Goal: Task Accomplishment & Management: Complete application form

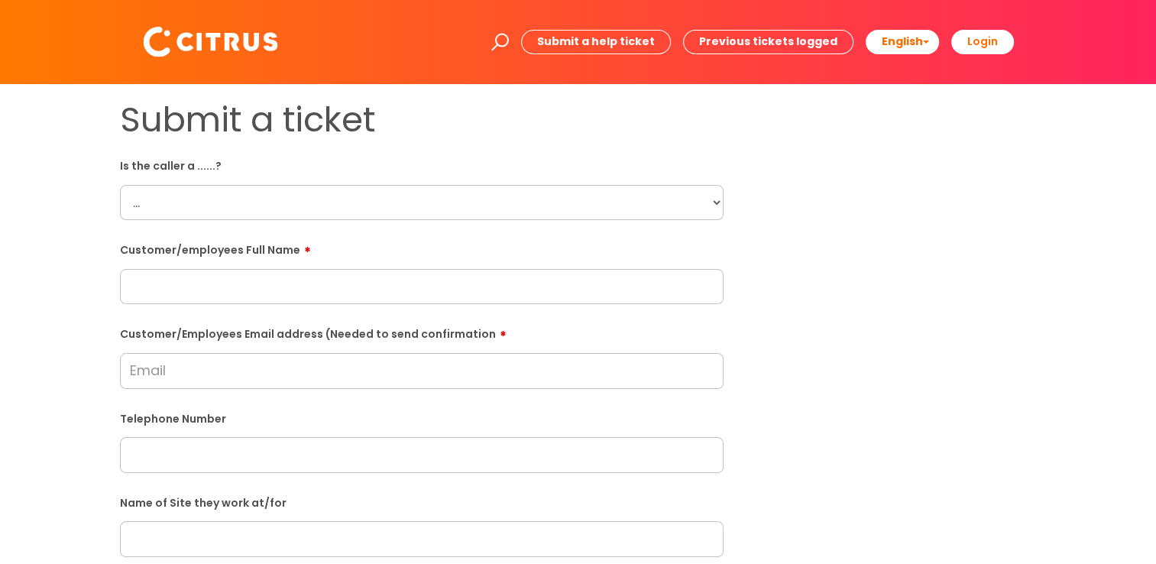
click at [384, 188] on select "... Citrus Customer Citrus Employee [DEMOGRAPHIC_DATA] Supplier" at bounding box center [422, 202] width 604 height 35
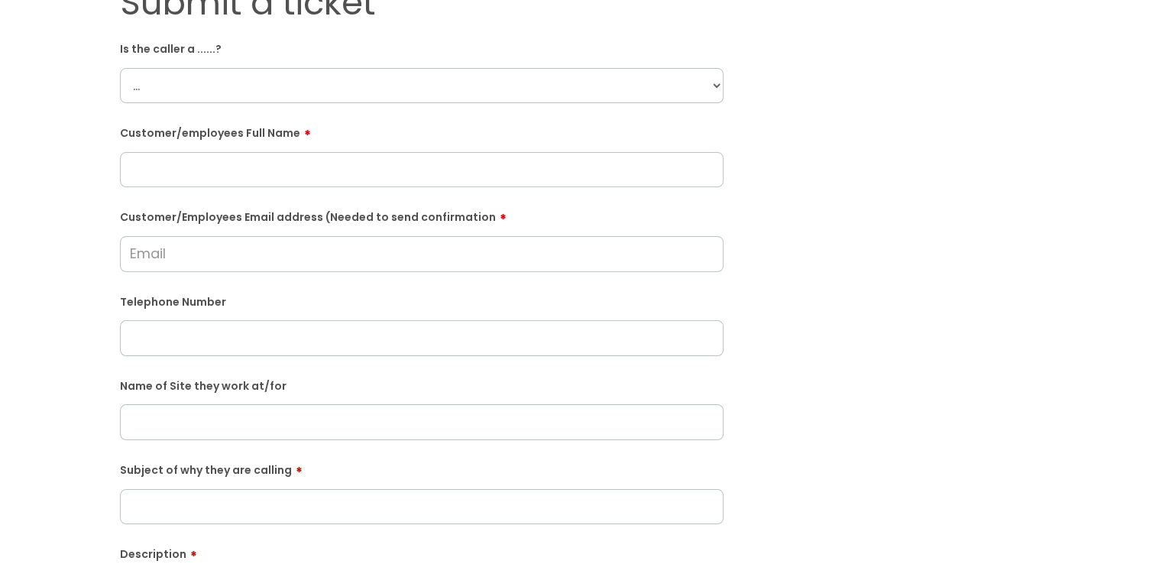
scroll to position [153, 0]
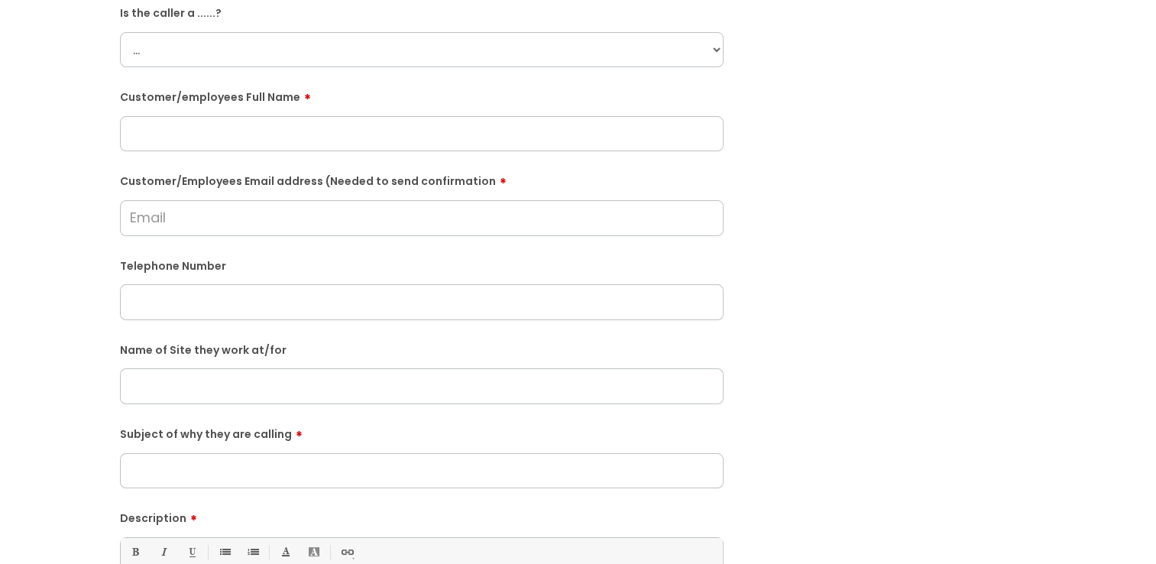
click at [307, 50] on select "... Citrus Customer Citrus Employee [DEMOGRAPHIC_DATA] Supplier" at bounding box center [422, 49] width 604 height 35
select select "Citrus Employee"
click at [120, 32] on select "... Citrus Customer Citrus Employee [DEMOGRAPHIC_DATA] Supplier" at bounding box center [422, 49] width 604 height 35
click at [153, 117] on input "text" at bounding box center [422, 133] width 604 height 35
type input "[PERSON_NAME]"
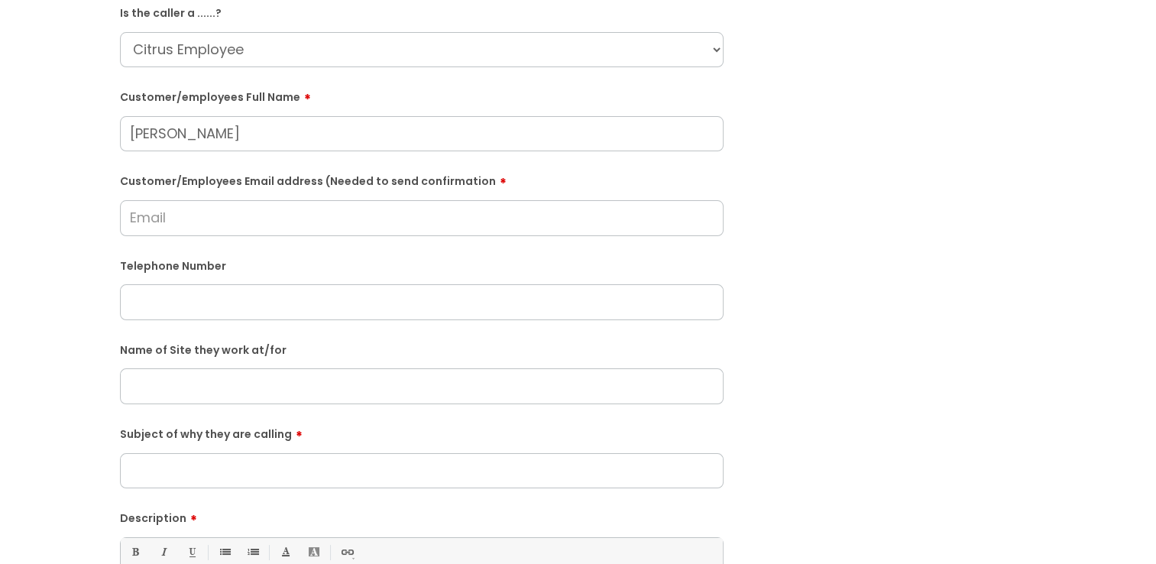
click at [180, 200] on div "Customer/Employees Email address (Needed to send confirmation" at bounding box center [422, 202] width 604 height 68
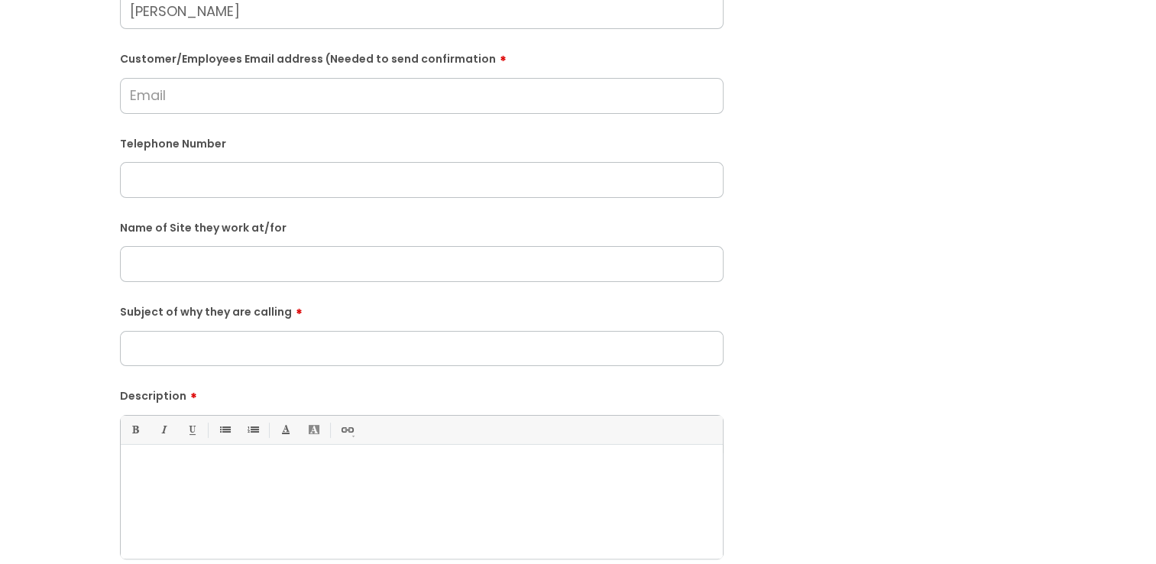
scroll to position [306, 0]
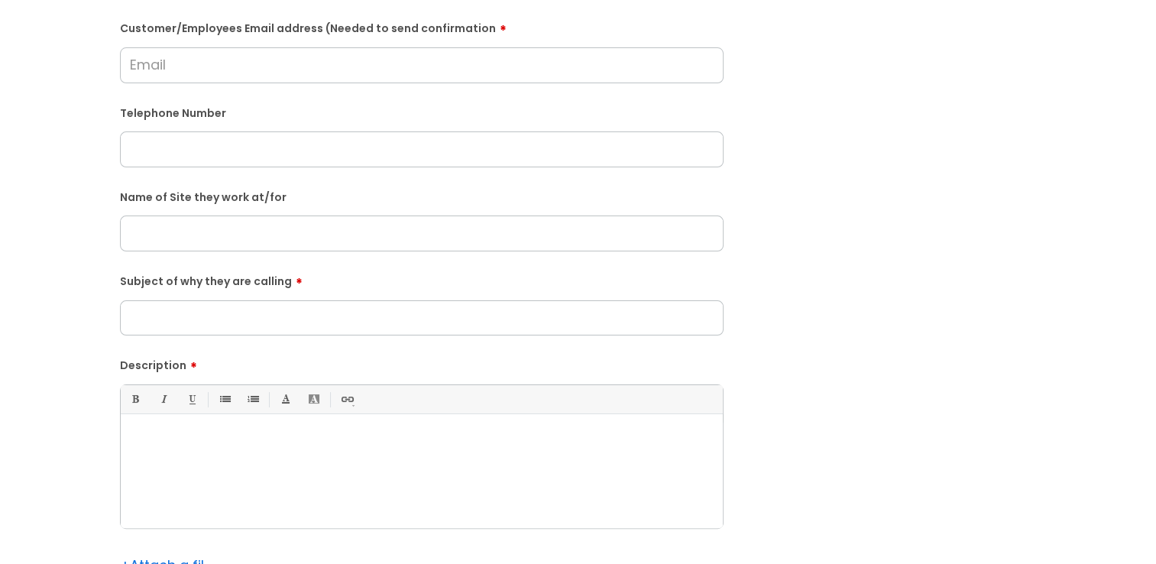
click at [158, 322] on input "Subject of why they are calling" at bounding box center [422, 317] width 604 height 35
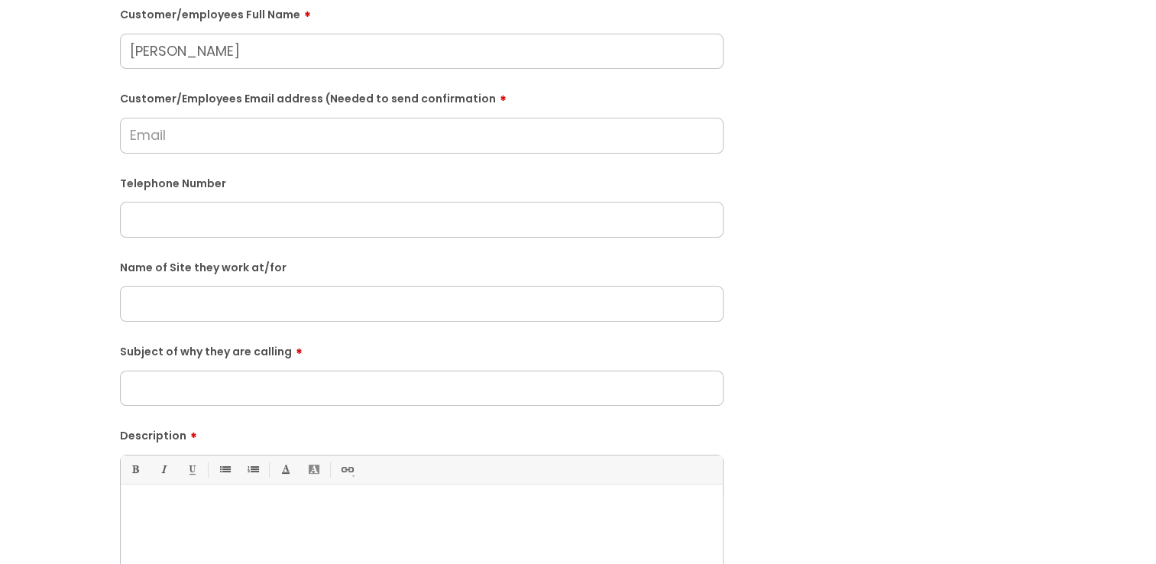
scroll to position [153, 0]
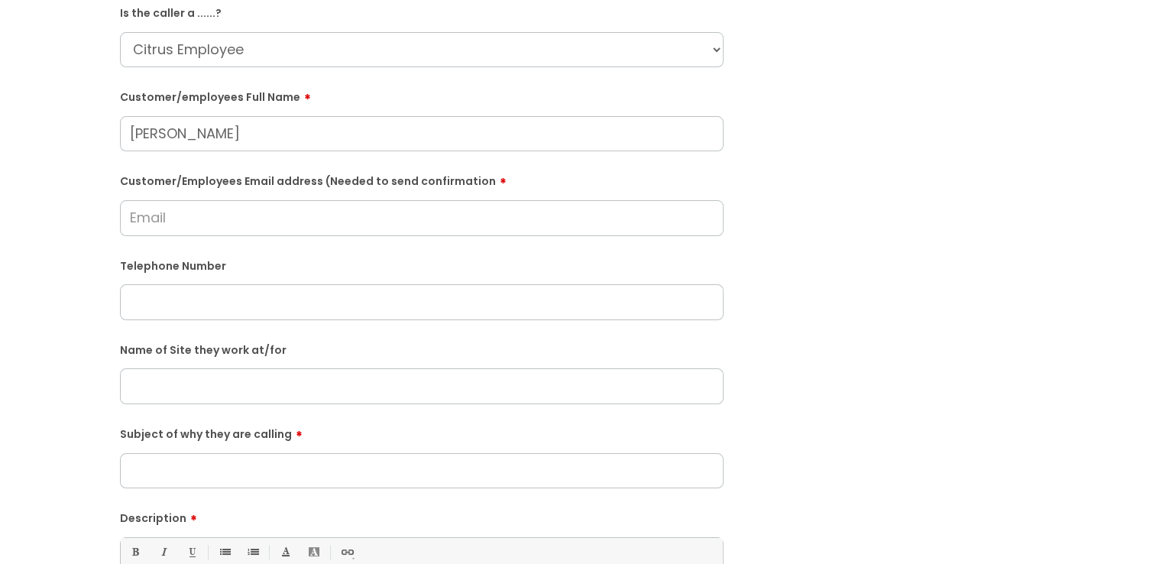
click at [270, 223] on input "Customer/Employees Email address (Needed to send confirmation" at bounding box center [422, 217] width 604 height 35
click at [573, 305] on input "text" at bounding box center [422, 301] width 604 height 35
paste input "07562100999"
type input "07562100999"
click at [323, 193] on div "Customer/Employees Email address (Needed to send confirmation" at bounding box center [422, 202] width 604 height 68
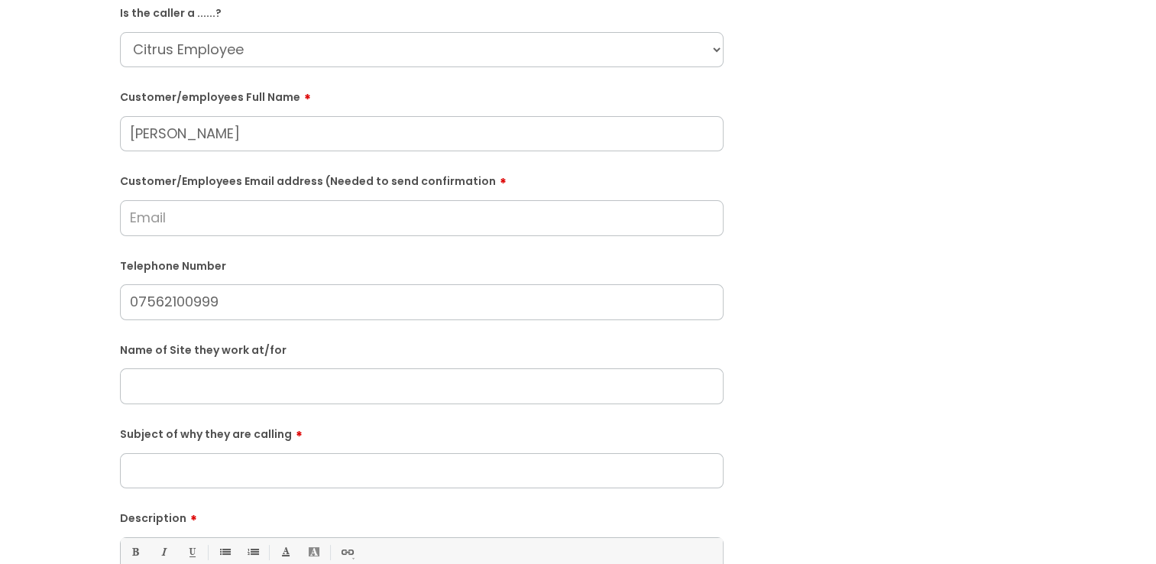
click at [316, 212] on input "Customer/Employees Email address (Needed to send confirmation" at bounding box center [422, 217] width 604 height 35
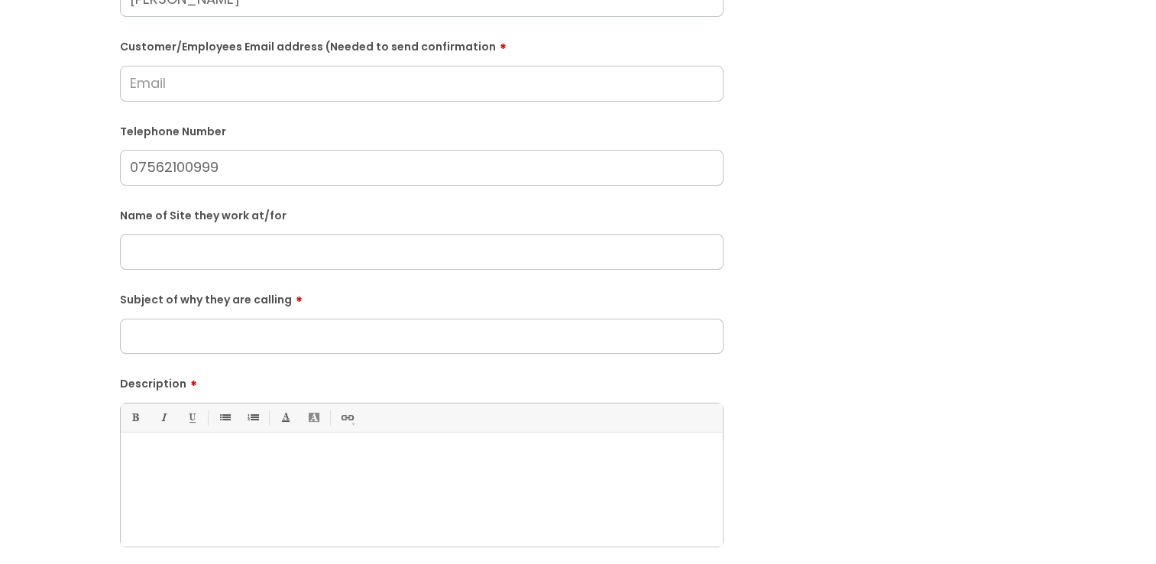
scroll to position [306, 0]
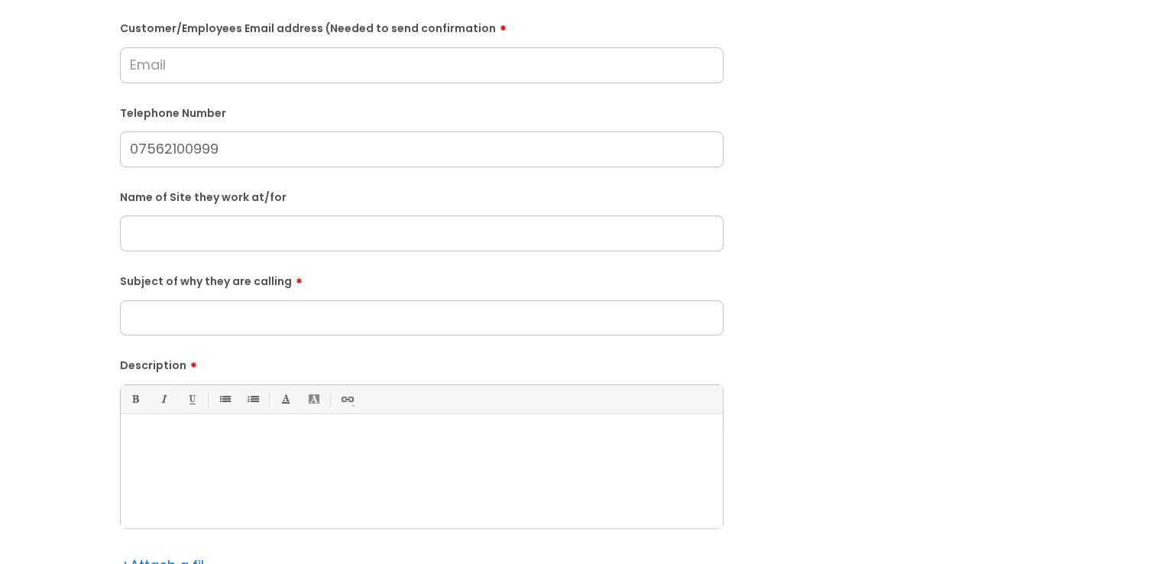
click at [223, 243] on input "text" at bounding box center [422, 233] width 604 height 35
type input "[GEOGRAPHIC_DATA]"
click at [402, 76] on input "Customer/Employees Email address (Needed to send confirmation" at bounding box center [422, 64] width 604 height 35
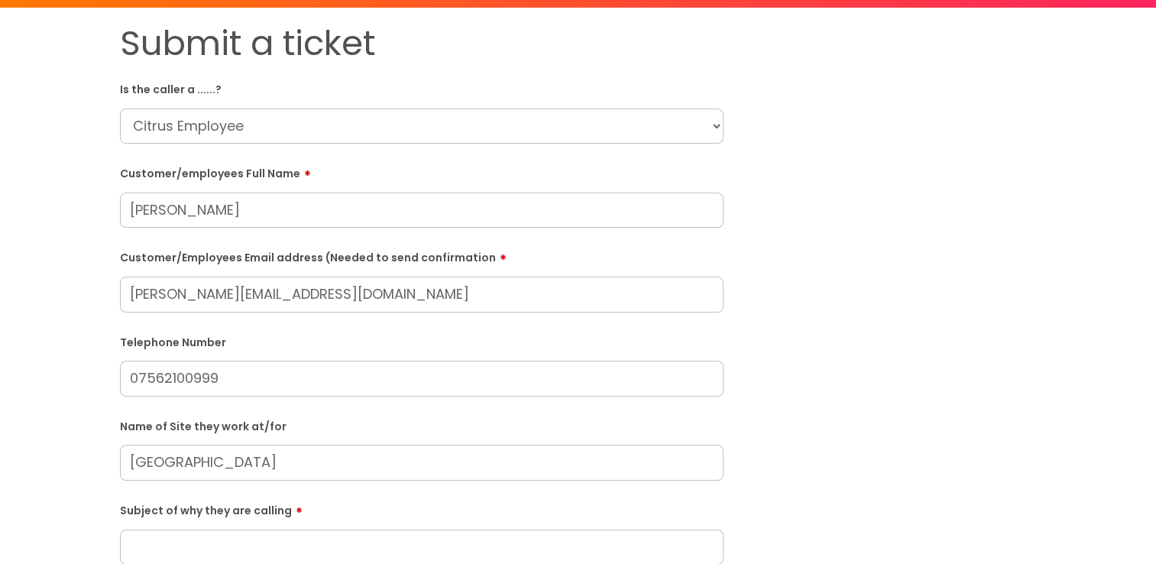
type input "[PERSON_NAME][EMAIL_ADDRESS][DOMAIN_NAME]"
click at [236, 133] on select "... Citrus Customer Citrus Employee [DEMOGRAPHIC_DATA] Supplier" at bounding box center [422, 126] width 604 height 35
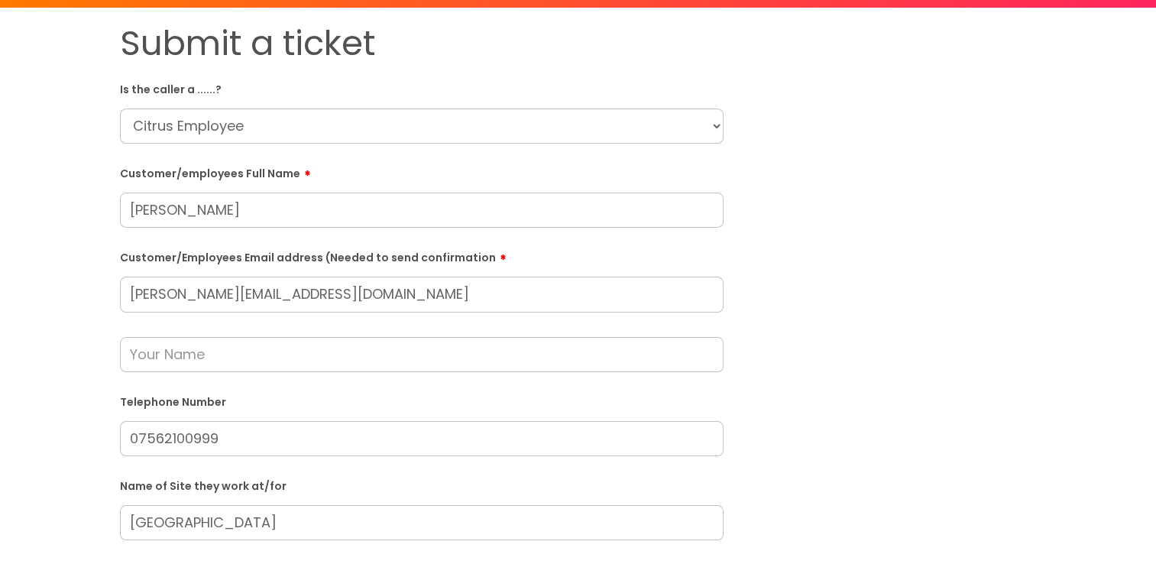
click at [120, 109] on select "... Citrus Customer Citrus Employee [DEMOGRAPHIC_DATA] Supplier" at bounding box center [422, 126] width 604 height 35
click at [180, 345] on input "text" at bounding box center [422, 354] width 604 height 35
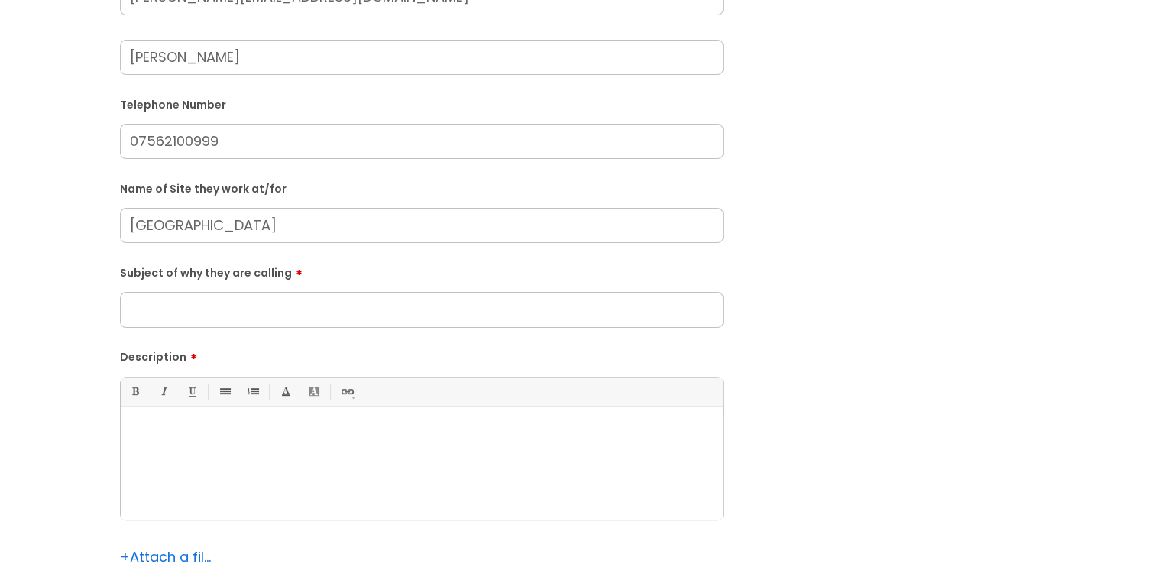
scroll to position [535, 0]
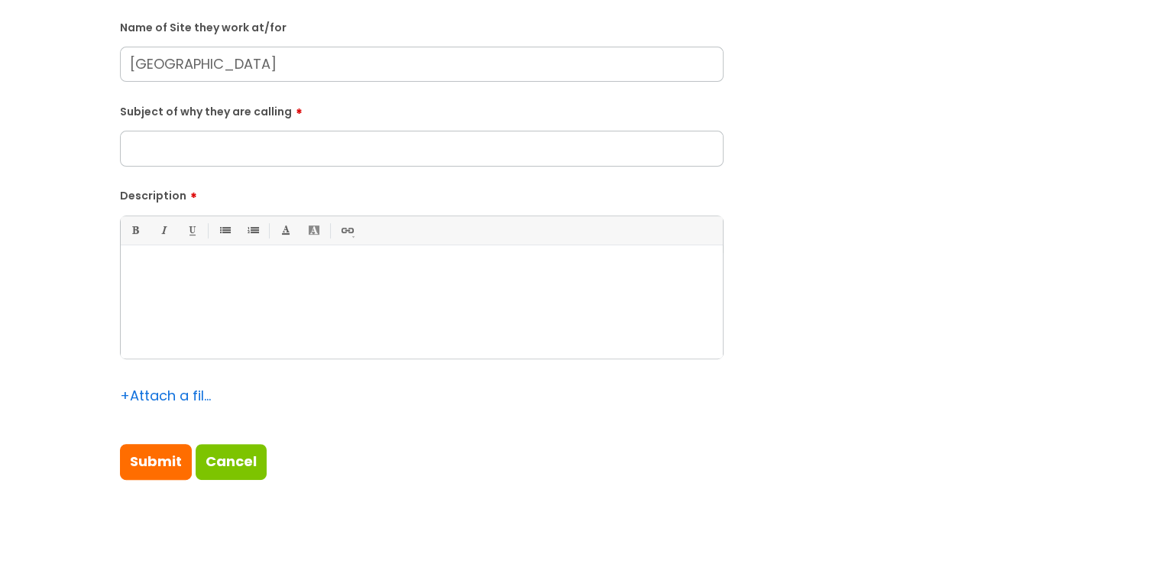
type input "[PERSON_NAME]"
click at [183, 134] on input "Subject of why they are calling" at bounding box center [422, 148] width 604 height 35
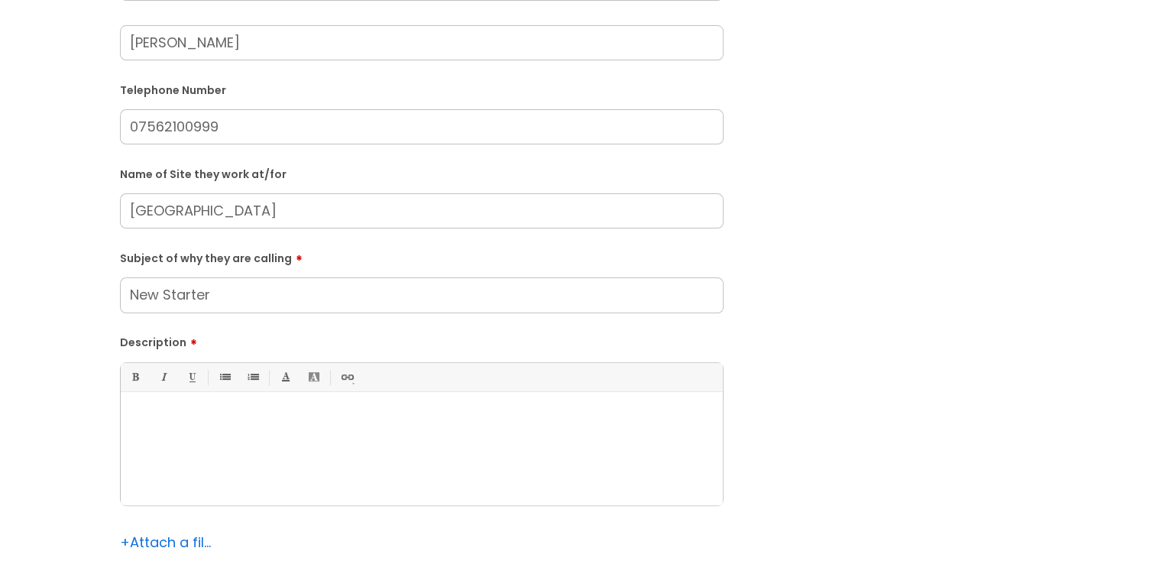
scroll to position [382, 0]
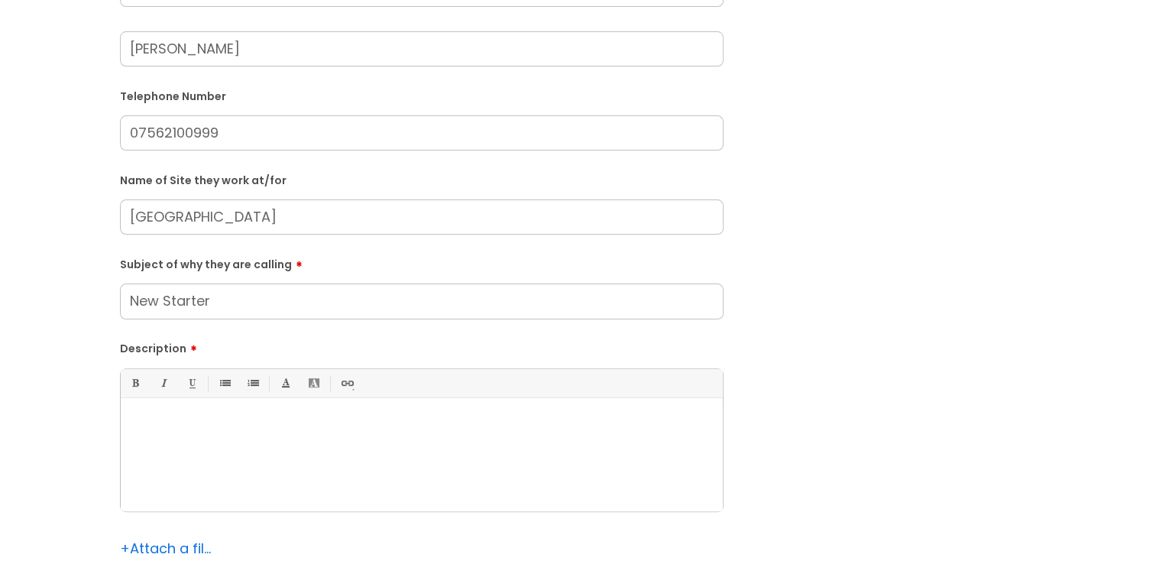
type input "New Starter"
click at [28, 160] on div "Submit a ticket Is the caller a ......? ... Citrus Customer Citrus Employee [DE…" at bounding box center [578, 187] width 1126 height 940
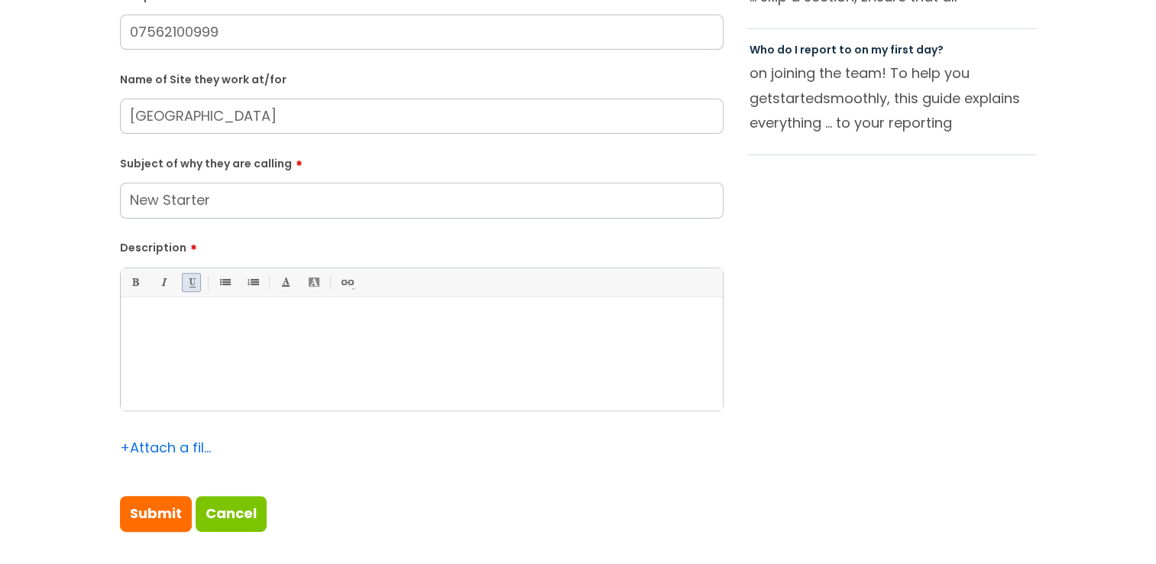
scroll to position [535, 0]
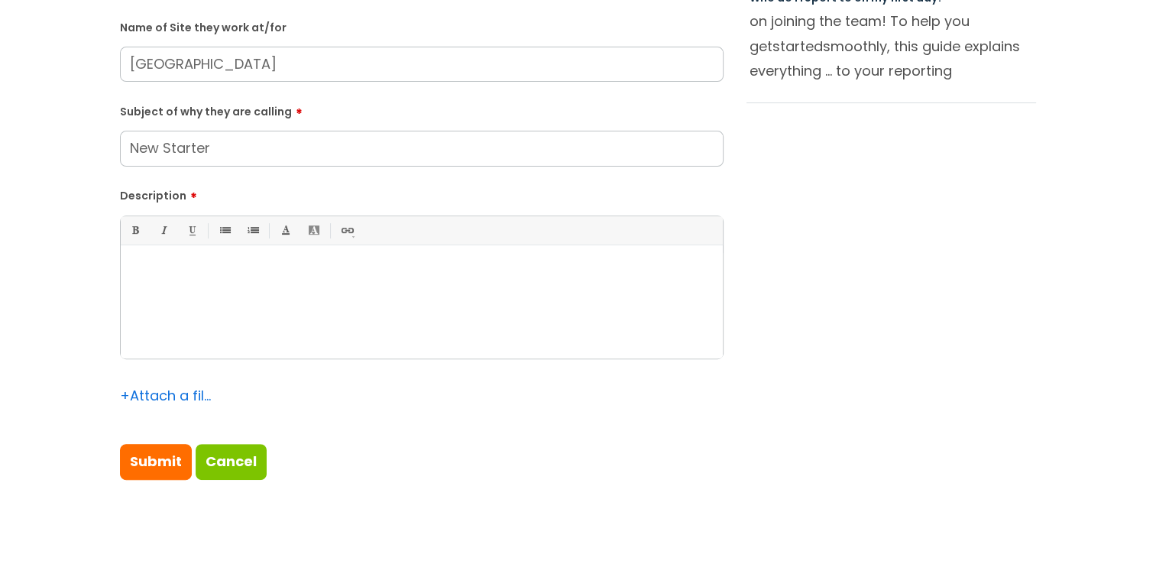
click at [225, 272] on p at bounding box center [421, 271] width 579 height 14
click at [468, 314] on div at bounding box center [422, 305] width 602 height 105
click at [326, 286] on p "Eda" at bounding box center [421, 285] width 579 height 14
click at [193, 274] on p "He ad" at bounding box center [421, 271] width 579 height 14
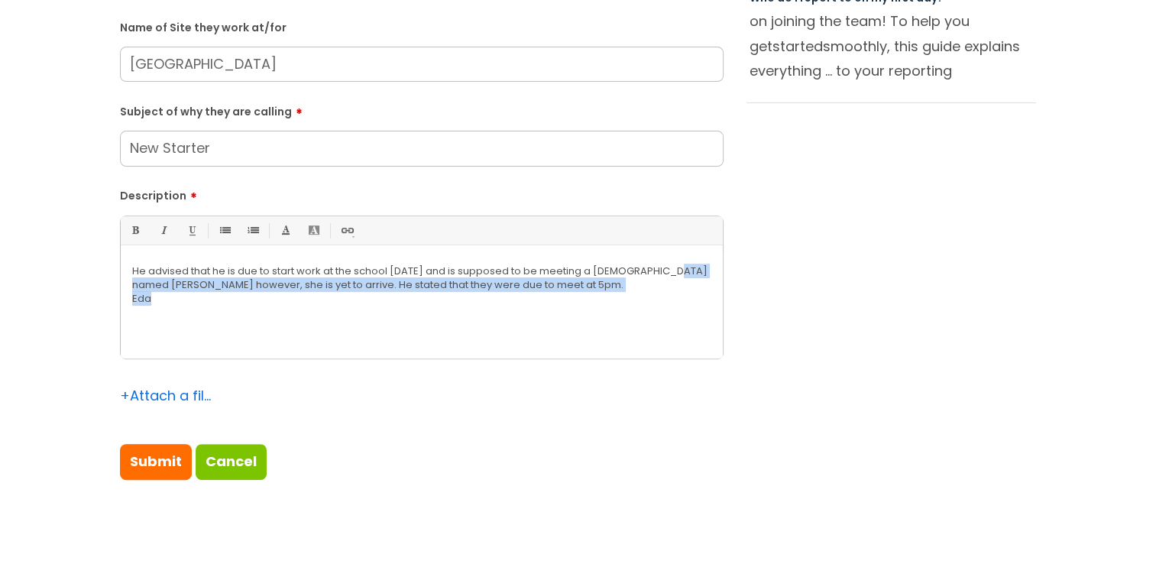
drag, startPoint x: 223, startPoint y: 302, endPoint x: 110, endPoint y: 290, distance: 113.8
click at [110, 290] on div "Submit a ticket Is the caller a ......? ... Citrus Customer Citrus Employee [DE…" at bounding box center [422, 34] width 627 height 940
click at [166, 308] on div "He advised that he is due to start work at the school [DATE] and is supposed to…" at bounding box center [422, 305] width 602 height 105
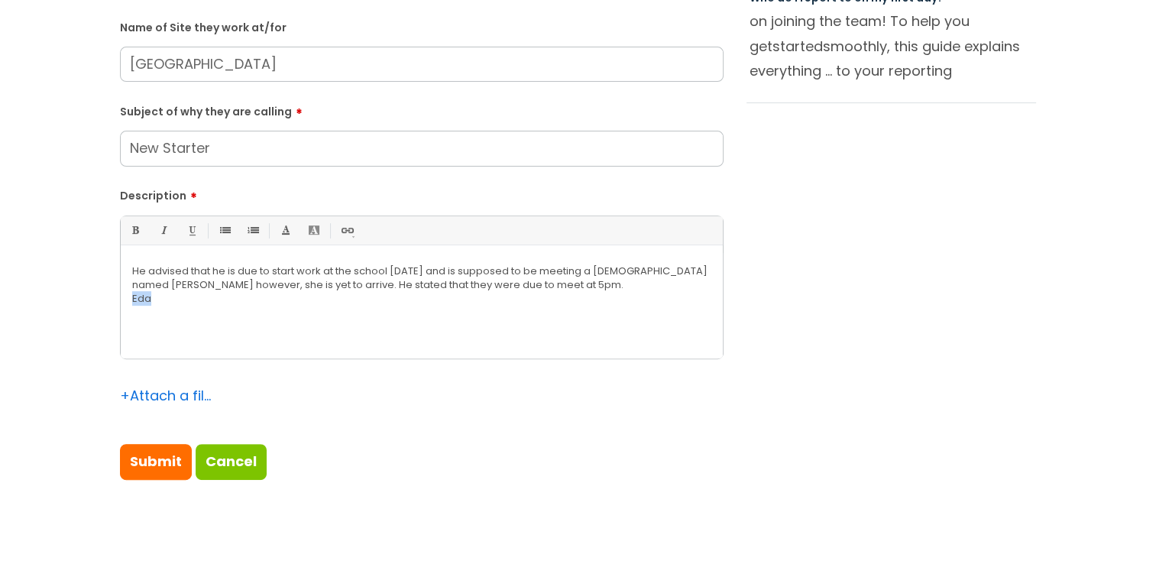
drag, startPoint x: 174, startPoint y: 305, endPoint x: 126, endPoint y: 308, distance: 48.2
click at [126, 308] on div "He advised that he is due to start work at the school [DATE] and is supposed to…" at bounding box center [422, 305] width 602 height 105
click at [147, 454] on input "Submit" at bounding box center [156, 461] width 72 height 35
type input "Please Wait..."
